Goal: Task Accomplishment & Management: Manage account settings

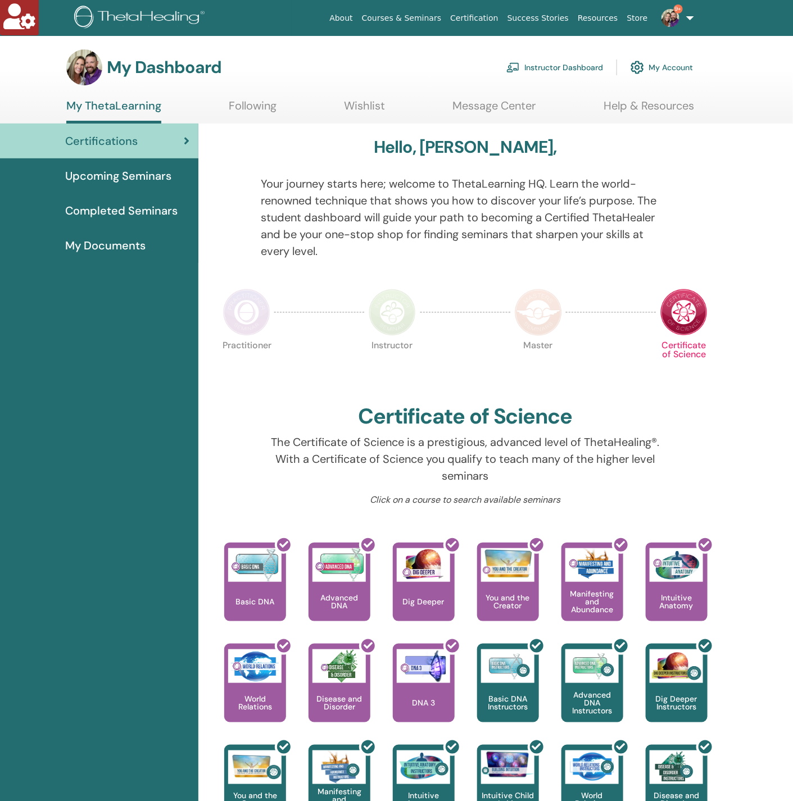
click at [555, 66] on link "Instructor Dashboard" at bounding box center [554, 67] width 97 height 25
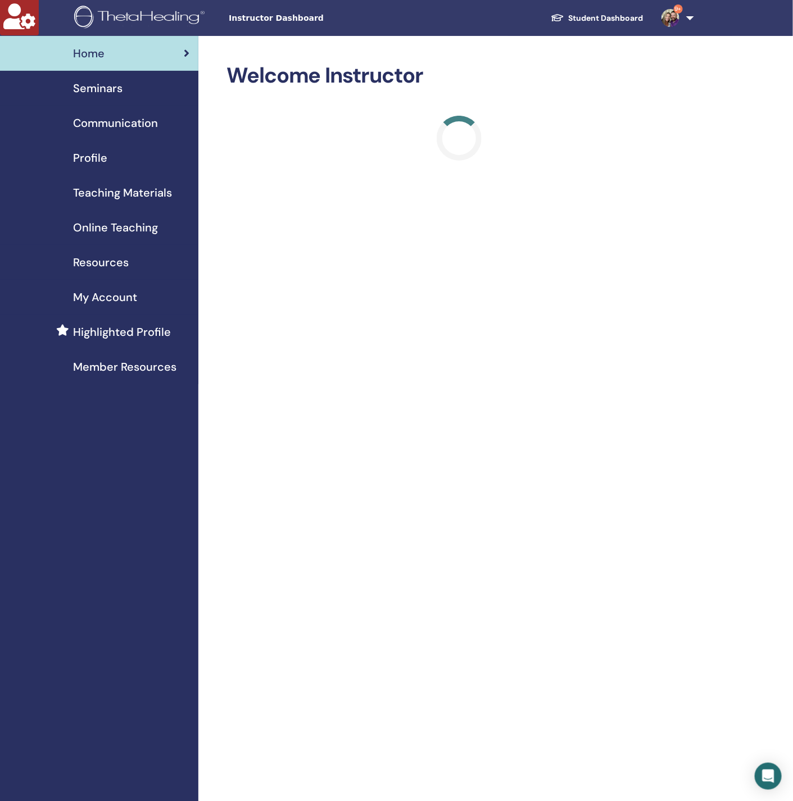
click at [84, 90] on span "Seminars" at bounding box center [97, 88] width 49 height 17
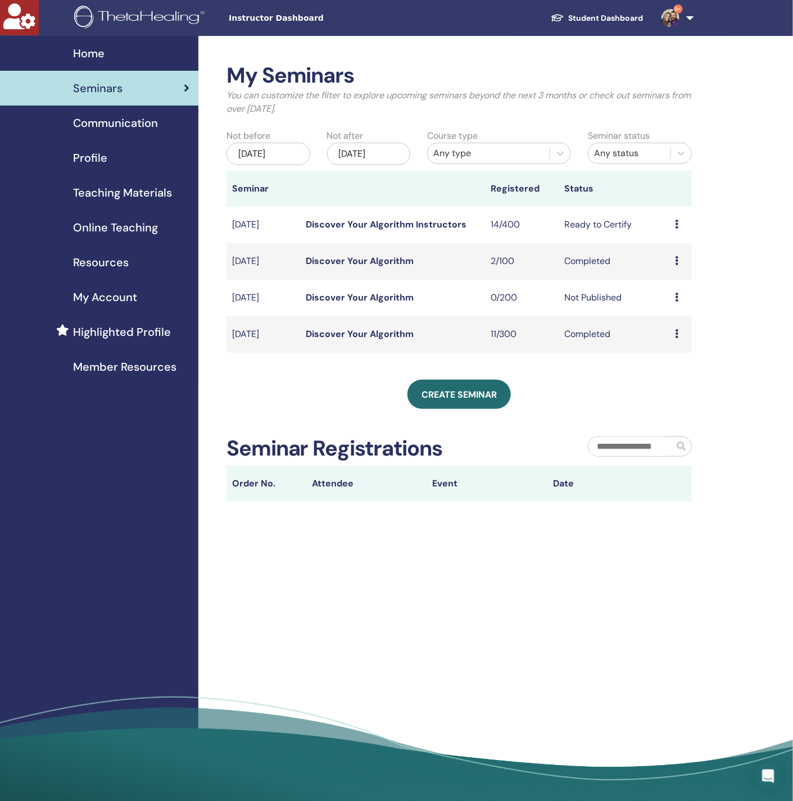
click at [352, 226] on link "Discover Your Algorithm Instructors" at bounding box center [386, 224] width 161 height 12
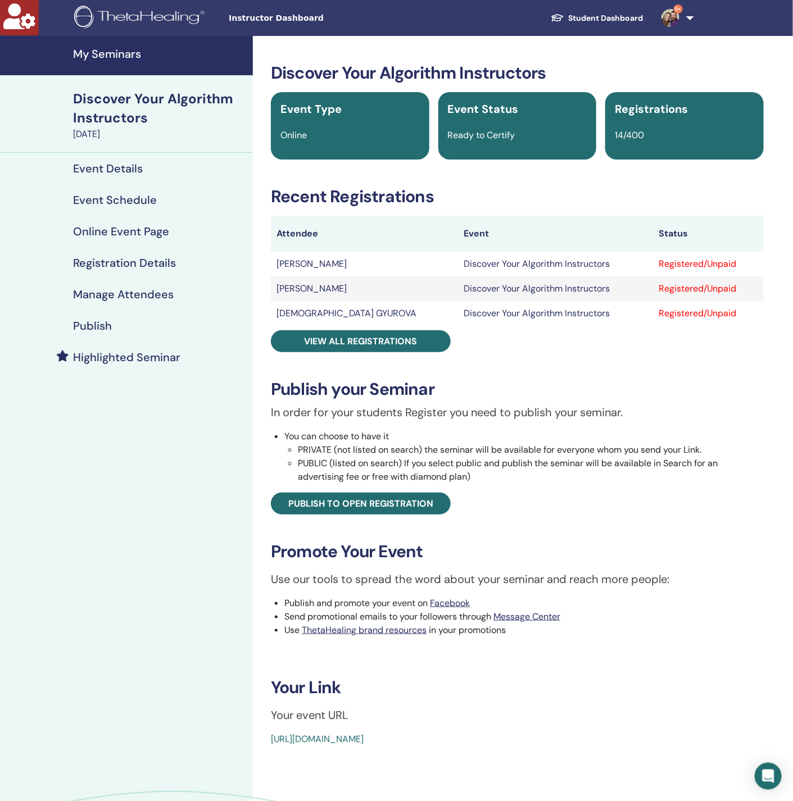
click at [154, 297] on h4 "Manage Attendees" at bounding box center [123, 294] width 101 height 13
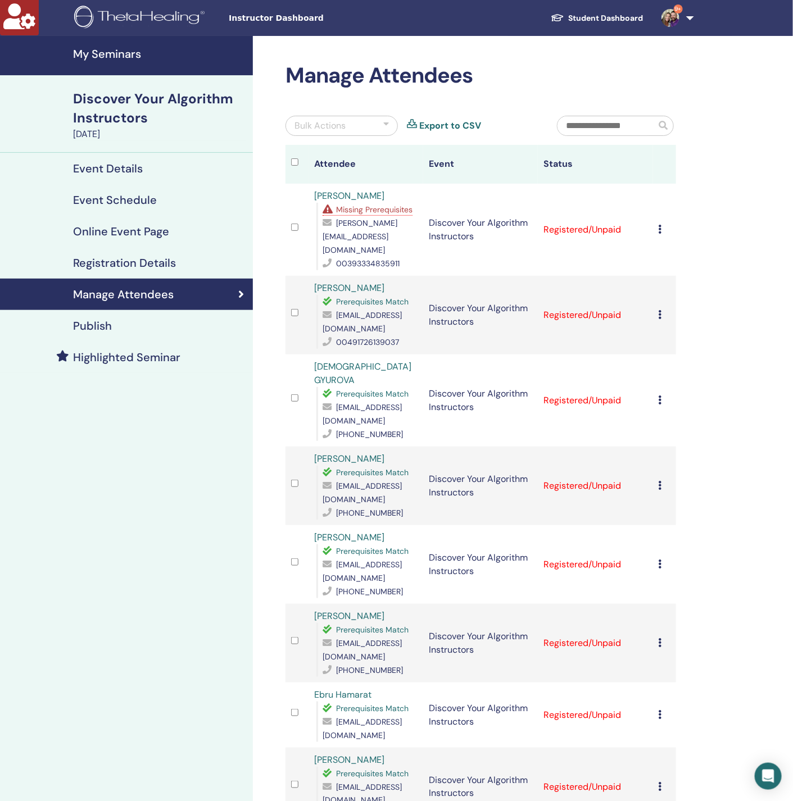
click at [376, 236] on span "[PERSON_NAME][EMAIL_ADDRESS][DOMAIN_NAME]" at bounding box center [359, 236] width 75 height 37
copy span "[PERSON_NAME][EMAIL_ADDRESS][DOMAIN_NAME]"
click at [659, 310] on icon at bounding box center [659, 314] width 3 height 9
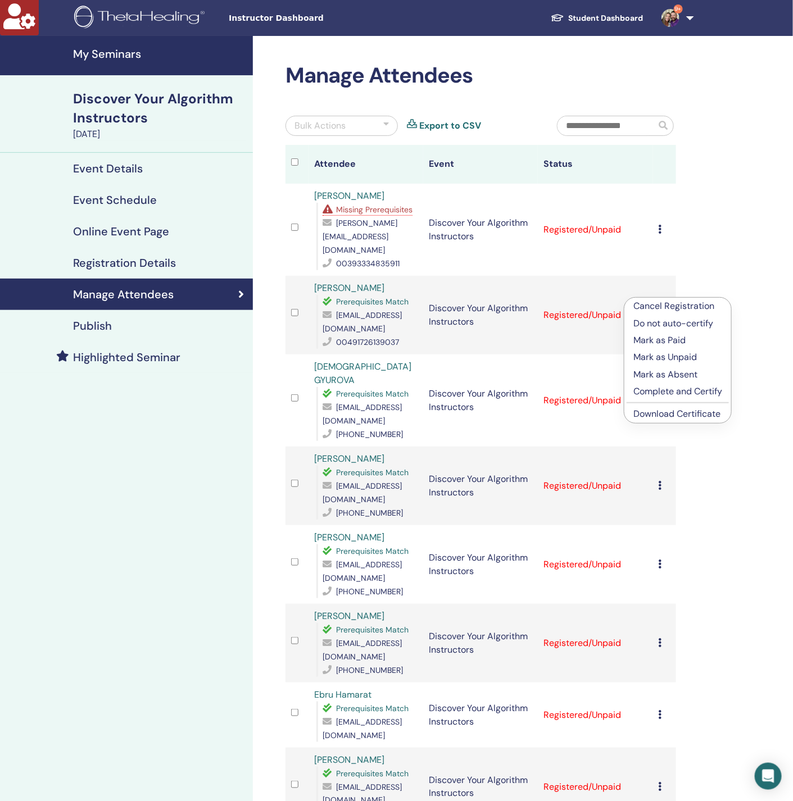
click at [676, 324] on p "Do not auto-certify" at bounding box center [677, 323] width 89 height 13
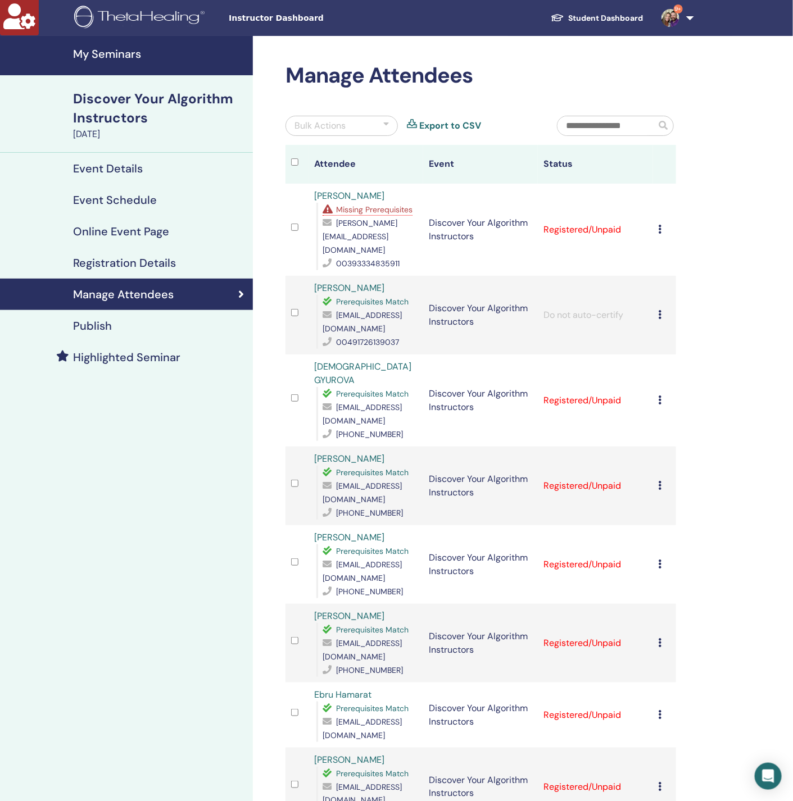
click at [353, 119] on div "Bulk Actions" at bounding box center [341, 126] width 112 height 20
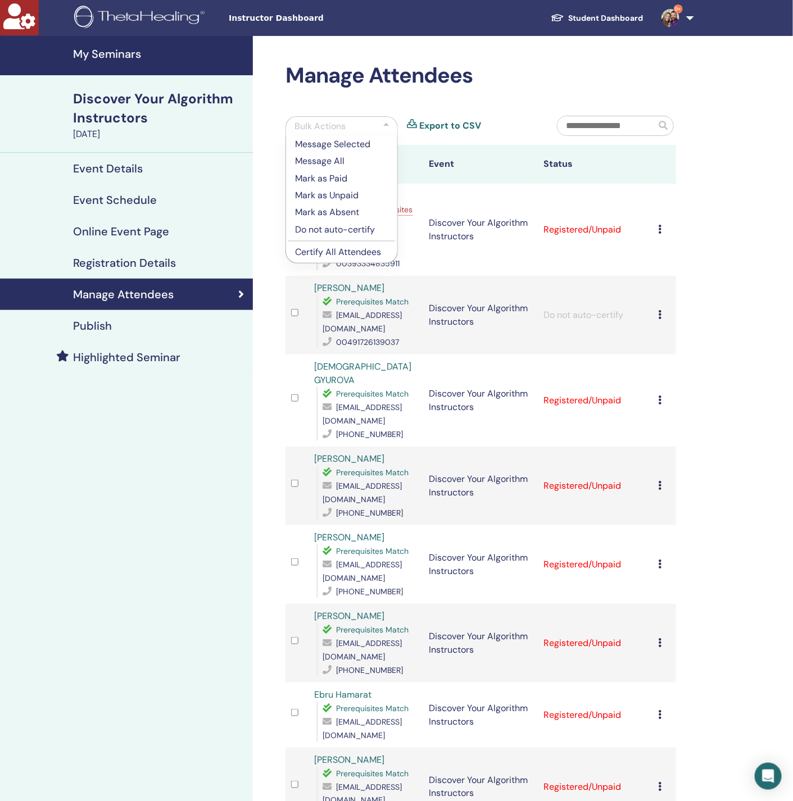
click at [376, 252] on p "Certify All Attendees" at bounding box center [341, 251] width 93 height 13
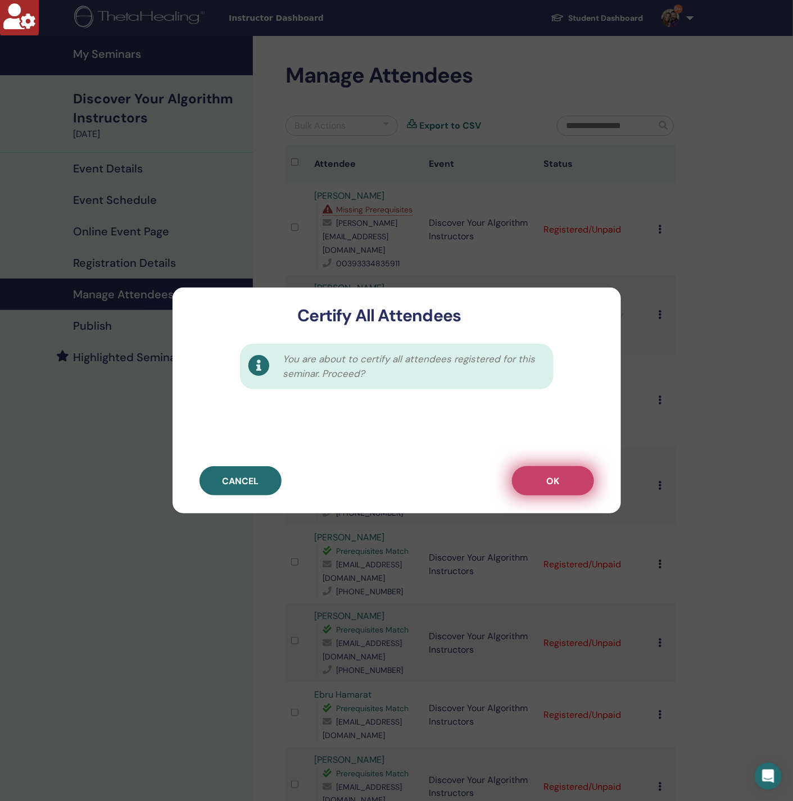
click at [555, 479] on span "OK" at bounding box center [552, 481] width 13 height 12
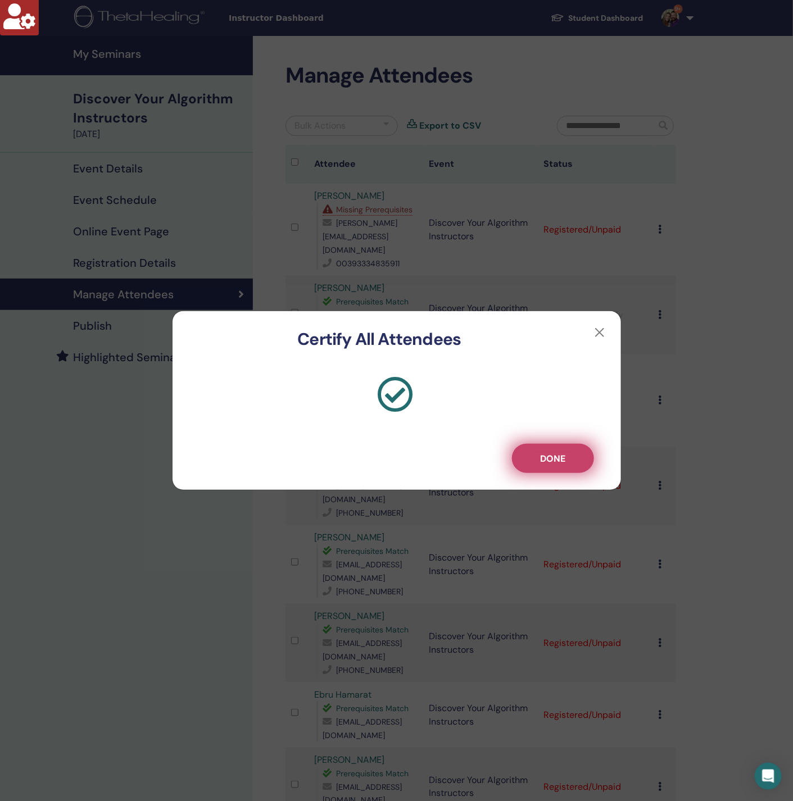
click at [544, 462] on span "Done" at bounding box center [552, 459] width 25 height 12
